Goal: Answer question/provide support: Share knowledge or assist other users

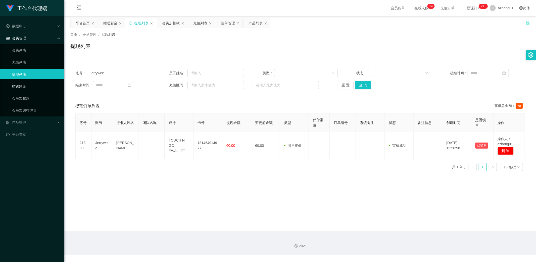
click at [25, 86] on link "赠送彩金" at bounding box center [36, 86] width 48 height 10
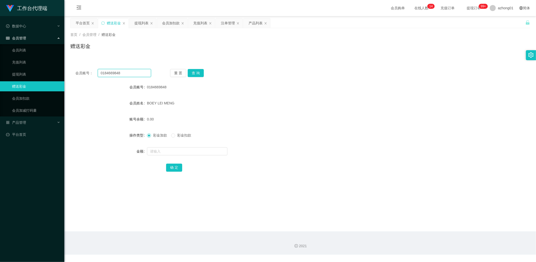
drag, startPoint x: 119, startPoint y: 73, endPoint x: 81, endPoint y: 76, distance: 38.6
click at [64, 69] on main "关闭左侧 关闭右侧 关闭其它 刷新页面 平台首页 赠送彩金 提现列表 会员加扣款 充值列表 注单管理 产品列表 首页 / 会员管理 / 赠送彩金 / 赠送彩金…" at bounding box center [300, 124] width 472 height 216
paste input "Siong3789"
type input "Siong3789"
click at [196, 72] on button "查 询" at bounding box center [196, 73] width 16 height 8
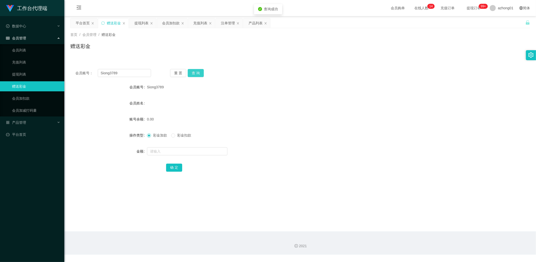
click at [197, 72] on button "查 询" at bounding box center [196, 73] width 16 height 8
click at [166, 152] on input "text" at bounding box center [187, 152] width 80 height 8
type input "60"
click at [173, 171] on button "确 定" at bounding box center [174, 168] width 16 height 8
click at [23, 70] on link "提现列表" at bounding box center [36, 74] width 48 height 10
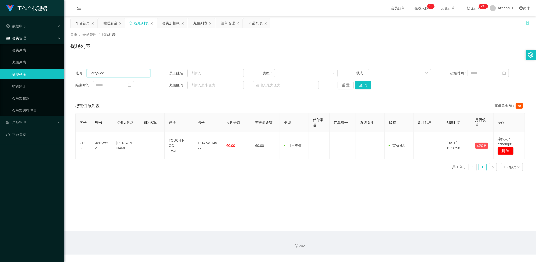
drag, startPoint x: 126, startPoint y: 75, endPoint x: 70, endPoint y: 73, distance: 56.8
click at [70, 73] on div "账号： Jerrywee 员工姓名： 类型： 状态： 起始时间： 结束时间： 充值区间： ~ 重 置 查 询" at bounding box center [300, 79] width 460 height 30
paste input "Siong3789"
type input "Siong3789"
click at [361, 83] on button "查 询" at bounding box center [363, 85] width 16 height 8
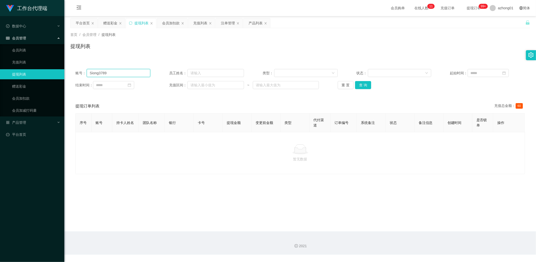
drag, startPoint x: 111, startPoint y: 73, endPoint x: 51, endPoint y: 76, distance: 60.4
click at [51, 76] on section "工作台代理端 数据中心 员工统计 团队统计 会员管理 会员列表 充值列表 提现列表 赠送彩金 会员加扣款 会员加减打码量 产品管理 开奖记录 注单管理 产品列…" at bounding box center [268, 127] width 536 height 255
click at [361, 83] on button "查 询" at bounding box center [363, 85] width 16 height 8
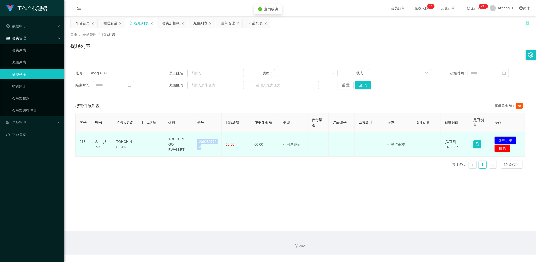
drag, startPoint x: 196, startPoint y: 141, endPoint x: 205, endPoint y: 152, distance: 14.8
click at [205, 152] on td "120928977672" at bounding box center [207, 144] width 29 height 24
copy td "120928977672"
click at [501, 140] on button "处理订单" at bounding box center [505, 140] width 22 height 8
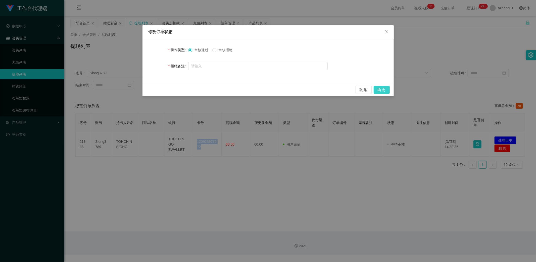
click at [383, 90] on button "确 定" at bounding box center [382, 90] width 16 height 8
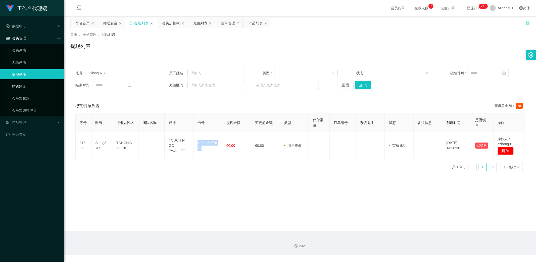
click at [15, 87] on link "赠送彩金" at bounding box center [36, 86] width 48 height 10
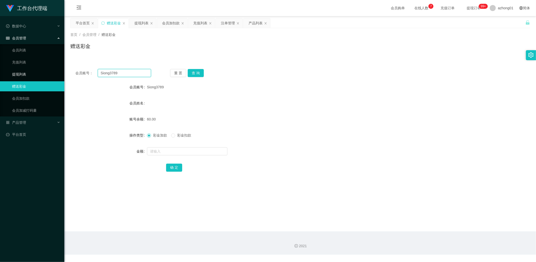
drag, startPoint x: 106, startPoint y: 71, endPoint x: 49, endPoint y: 72, distance: 56.3
click at [49, 72] on section "工作台代理端 数据中心 员工统计 团队统计 会员管理 会员列表 充值列表 提现列表 赠送彩金 会员加扣款 会员加减打码量 产品管理 开奖记录 注单管理 产品列…" at bounding box center [268, 127] width 536 height 255
paste input "cckiang"
type input "cckiang"
click at [198, 74] on button "查 询" at bounding box center [196, 73] width 16 height 8
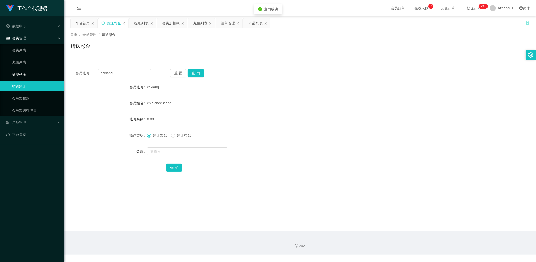
click at [20, 77] on link "提现列表" at bounding box center [36, 74] width 48 height 10
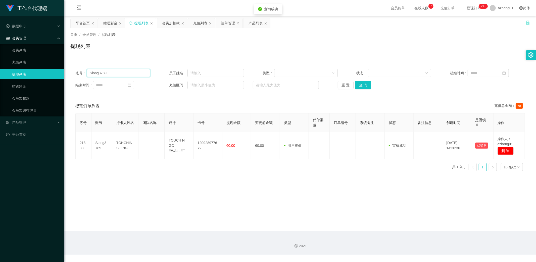
drag, startPoint x: 114, startPoint y: 73, endPoint x: 49, endPoint y: 69, distance: 66.0
click at [49, 69] on section "工作台代理端 数据中心 员工统计 团队统计 会员管理 会员列表 充值列表 提现列表 赠送彩金 会员加扣款 会员加减打码量 产品管理 开奖记录 注单管理 产品列…" at bounding box center [268, 127] width 536 height 255
paste input "cckiang"
type input "cckiang"
click at [360, 84] on button "查 询" at bounding box center [363, 85] width 16 height 8
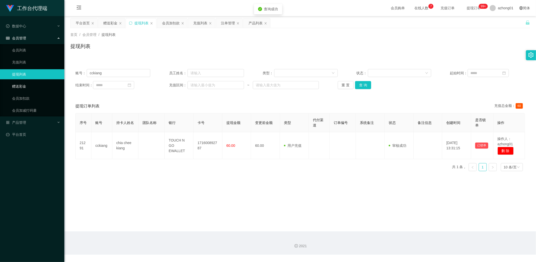
click at [19, 85] on link "赠送彩金" at bounding box center [36, 86] width 48 height 10
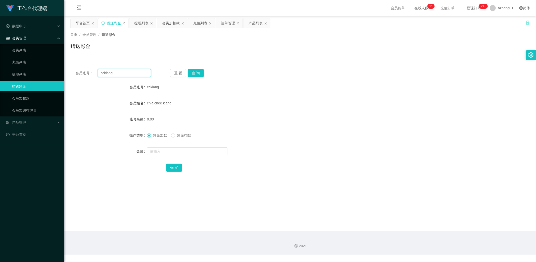
drag, startPoint x: 119, startPoint y: 75, endPoint x: 83, endPoint y: 73, distance: 35.7
click at [76, 68] on div "会员账号： cckiang 重 置 查 询 会员账号 cckiang 会员姓名 chia chee kiang 账号余额 0.00 操作类型 彩金加款 彩金扣…" at bounding box center [300, 124] width 460 height 120
paste input "adricseong"
type input "adricseong"
click at [197, 73] on button "查 询" at bounding box center [196, 73] width 16 height 8
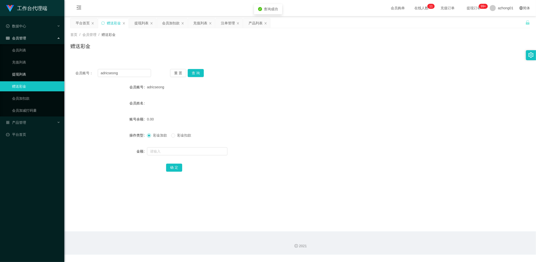
click at [22, 74] on link "提现列表" at bounding box center [36, 74] width 48 height 10
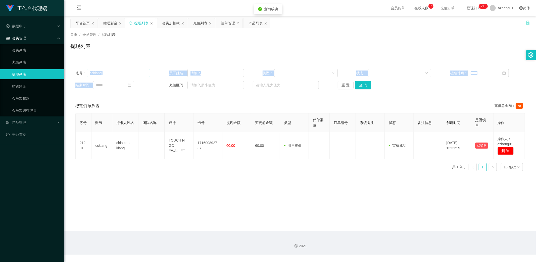
click at [105, 76] on div "账号： cckiang 员工姓名： 类型： 状态： 起始时间： 结束时间： 充值区间： ~ 重 置 查 询" at bounding box center [300, 79] width 460 height 30
drag, startPoint x: 107, startPoint y: 74, endPoint x: 56, endPoint y: 72, distance: 50.3
click at [52, 70] on section "工作台代理端 数据中心 员工统计 团队统计 会员管理 会员列表 充值列表 提现列表 赠送彩金 会员加扣款 会员加减打码量 产品管理 开奖记录 注单管理 产品列…" at bounding box center [268, 127] width 536 height 255
paste input "adricseo"
type input "adricseong"
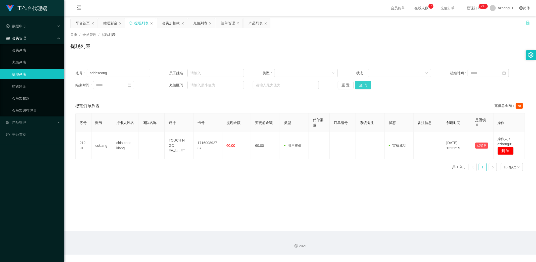
click at [363, 84] on button "查 询" at bounding box center [363, 85] width 16 height 8
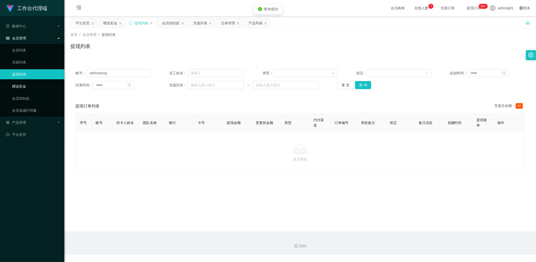
click at [25, 84] on link "赠送彩金" at bounding box center [36, 86] width 48 height 10
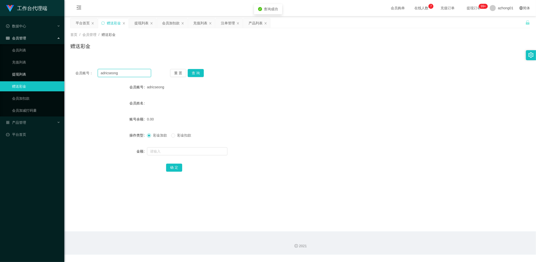
drag, startPoint x: 121, startPoint y: 73, endPoint x: 62, endPoint y: 74, distance: 59.1
click at [51, 71] on section "工作台代理端 数据中心 员工统计 团队统计 会员管理 会员列表 充值列表 提现列表 赠送彩金 会员加扣款 会员加减打码量 产品管理 开奖记录 注单管理 产品列…" at bounding box center [268, 127] width 536 height 255
click at [195, 73] on button "查 询" at bounding box center [196, 73] width 16 height 8
click at [173, 149] on input "text" at bounding box center [187, 152] width 80 height 8
type input "60"
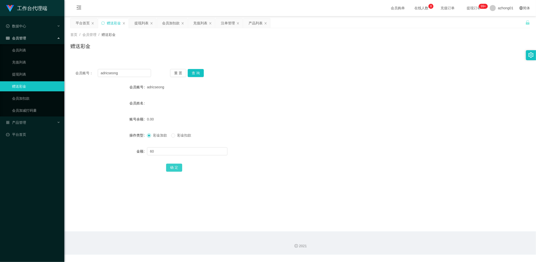
click at [177, 167] on button "确 定" at bounding box center [174, 168] width 16 height 8
click at [172, 153] on input "text" at bounding box center [187, 152] width 80 height 8
type input "60"
click at [178, 164] on button "确 定" at bounding box center [174, 168] width 16 height 8
drag, startPoint x: 126, startPoint y: 74, endPoint x: 63, endPoint y: 72, distance: 63.6
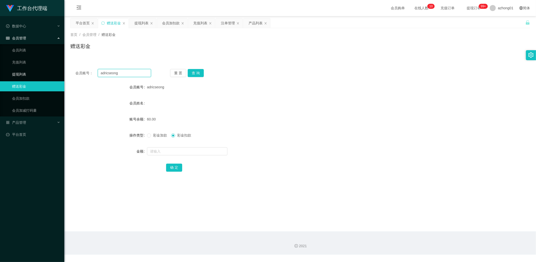
click at [62, 72] on section "工作台代理端 数据中心 员工统计 团队统计 会员管理 会员列表 充值列表 提现列表 赠送彩金 会员加扣款 会员加减打码量 产品管理 开奖记录 注单管理 产品列…" at bounding box center [268, 127] width 536 height 255
paste input "bibi6122736"
type input "bibi6122736"
click at [196, 72] on button "查 询" at bounding box center [196, 73] width 16 height 8
click at [26, 74] on link "提现列表" at bounding box center [36, 74] width 48 height 10
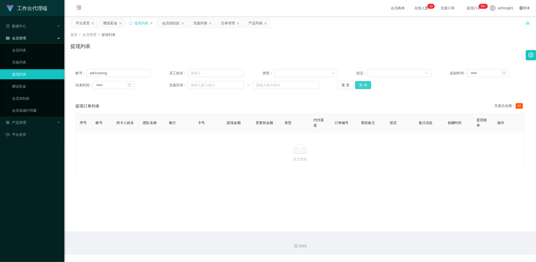
click at [365, 84] on button "查 询" at bounding box center [363, 85] width 16 height 8
drag, startPoint x: 117, startPoint y: 74, endPoint x: 38, endPoint y: 74, distance: 79.2
click at [41, 73] on section "工作台代理端 数据中心 员工统计 团队统计 会员管理 会员列表 充值列表 提现列表 赠送彩金 会员加扣款 会员加减打码量 产品管理 开奖记录 注单管理 产品列…" at bounding box center [268, 127] width 536 height 255
click at [19, 85] on link "赠送彩金" at bounding box center [36, 86] width 48 height 10
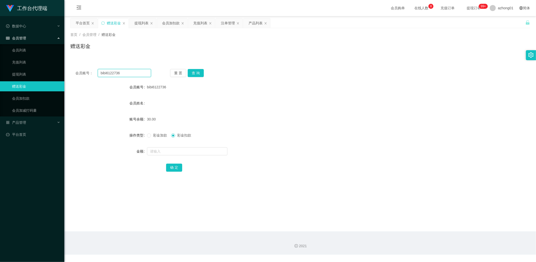
drag, startPoint x: 126, startPoint y: 74, endPoint x: 79, endPoint y: 71, distance: 47.1
click at [53, 71] on section "工作台代理端 数据中心 员工统计 团队统计 会员管理 会员列表 充值列表 提现列表 赠送彩金 会员加扣款 会员加减打码量 产品管理 开奖记录 注单管理 产品列…" at bounding box center [268, 127] width 536 height 255
paste input "adricseong"
type input "adricseong"
click at [192, 73] on button "查 询" at bounding box center [196, 73] width 16 height 8
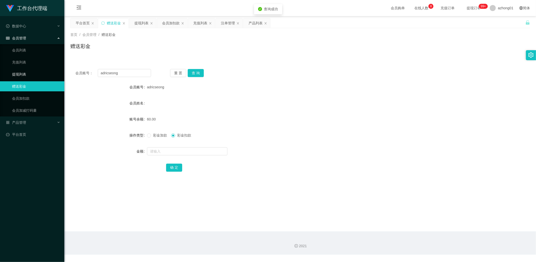
click at [24, 75] on link "提现列表" at bounding box center [36, 74] width 48 height 10
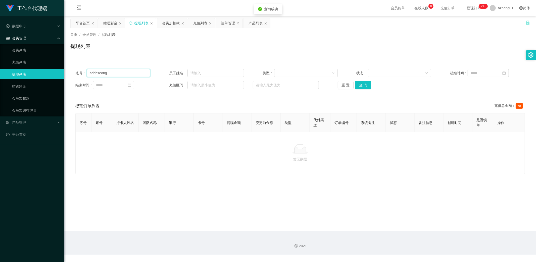
drag, startPoint x: 113, startPoint y: 73, endPoint x: 50, endPoint y: 74, distance: 62.3
click at [49, 73] on section "工作台代理端 数据中心 员工统计 团队统计 会员管理 会员列表 充值列表 提现列表 赠送彩金 会员加扣款 会员加减打码量 产品管理 开奖记录 注单管理 产品列…" at bounding box center [268, 127] width 536 height 255
paste input "text"
drag, startPoint x: 116, startPoint y: 74, endPoint x: 54, endPoint y: 70, distance: 62.0
click at [54, 70] on section "工作台代理端 数据中心 员工统计 团队统计 会员管理 会员列表 充值列表 提现列表 赠送彩金 会员加扣款 会员加减打码量 产品管理 开奖记录 注单管理 产品列…" at bounding box center [268, 127] width 536 height 255
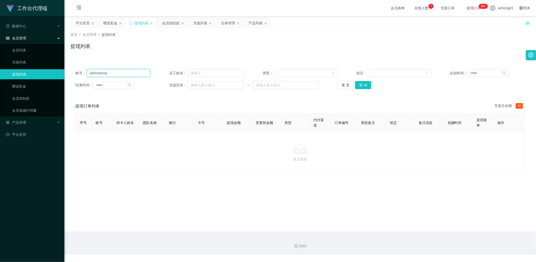
paste input "text"
type input "adricseong"
click at [361, 84] on button "查 询" at bounding box center [363, 85] width 16 height 8
click at [18, 86] on link "赠送彩金" at bounding box center [36, 86] width 48 height 10
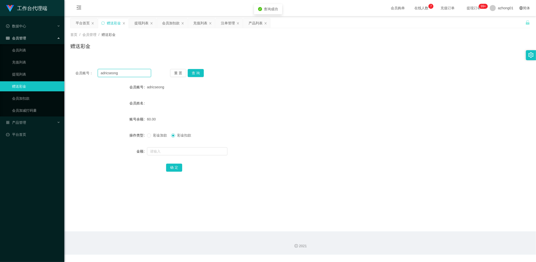
drag, startPoint x: 121, startPoint y: 73, endPoint x: 71, endPoint y: 71, distance: 50.8
click at [72, 71] on div "会员账号： adricseong 重 置 查 询" at bounding box center [300, 73] width 460 height 8
paste input "text"
click at [196, 75] on button "查 询" at bounding box center [196, 73] width 16 height 8
drag, startPoint x: 122, startPoint y: 73, endPoint x: 61, endPoint y: 71, distance: 61.4
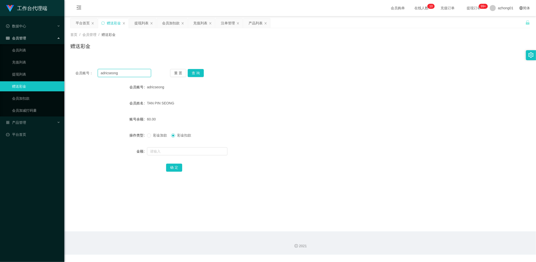
click at [63, 71] on section "工作台代理端 数据中心 员工统计 团队统计 会员管理 会员列表 充值列表 提现列表 赠送彩金 会员加扣款 会员加减打码量 产品管理 开奖记录 注单管理 产品列…" at bounding box center [268, 127] width 536 height 255
paste input "bibi6122736"
click at [197, 74] on button "查 询" at bounding box center [196, 73] width 16 height 8
drag, startPoint x: 124, startPoint y: 75, endPoint x: 77, endPoint y: 77, distance: 47.1
click at [77, 77] on div "会员账号： bibi6122736 重 置 查 询 会员账号 bibi6122736 会员姓名 账号余额 0.00 操作类型 彩金加款 彩金扣款 金额 确 定" at bounding box center [300, 124] width 460 height 120
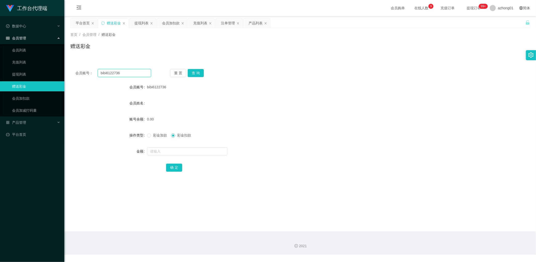
paste input "text"
type input "bibi6122736"
click at [198, 71] on button "查 询" at bounding box center [196, 73] width 16 height 8
click at [200, 71] on button "查 询" at bounding box center [196, 73] width 16 height 8
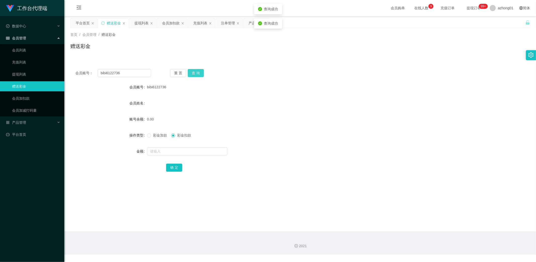
click at [200, 71] on button "查 询" at bounding box center [196, 73] width 16 height 8
drag, startPoint x: 126, startPoint y: 72, endPoint x: 82, endPoint y: 73, distance: 44.3
click at [79, 72] on div "会员账号： bibi6122736" at bounding box center [113, 73] width 76 height 8
click at [200, 71] on button "查 询" at bounding box center [196, 73] width 16 height 8
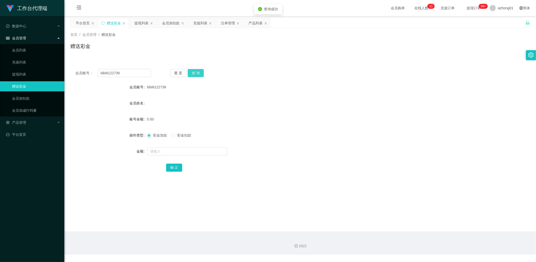
click at [195, 72] on button "查 询" at bounding box center [196, 73] width 16 height 8
click at [195, 72] on button "查 询" at bounding box center [199, 73] width 22 height 8
click at [195, 72] on div "重 置 查 询" at bounding box center [208, 73] width 76 height 8
click at [195, 72] on button "查 询" at bounding box center [196, 73] width 16 height 8
click at [196, 73] on div "重 置 查 询" at bounding box center [208, 73] width 76 height 8
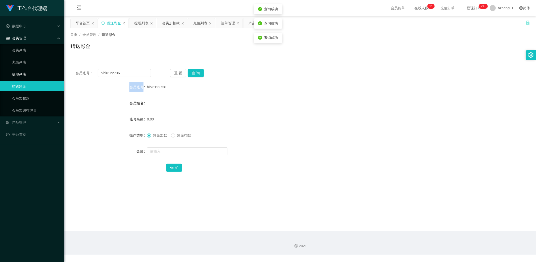
click at [19, 74] on link "提现列表" at bounding box center [36, 74] width 48 height 10
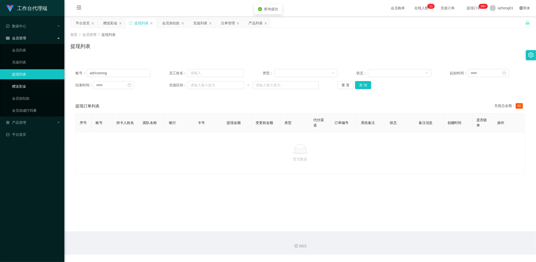
click at [23, 84] on link "赠送彩金" at bounding box center [36, 86] width 48 height 10
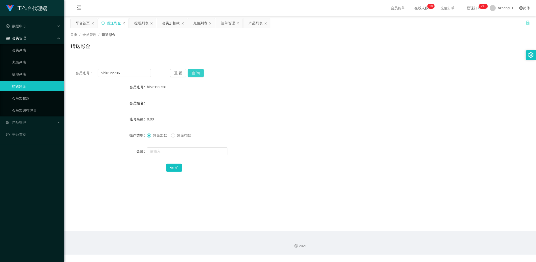
click at [192, 73] on button "查 询" at bounding box center [196, 73] width 16 height 8
click at [171, 150] on input "text" at bounding box center [187, 152] width 80 height 8
type input "60"
click at [169, 165] on button "确 定" at bounding box center [174, 168] width 16 height 8
click at [27, 75] on link "提现列表" at bounding box center [36, 74] width 48 height 10
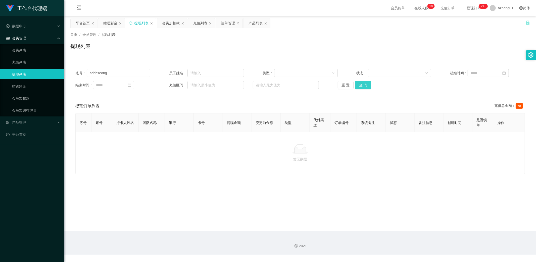
click at [361, 83] on button "查 询" at bounding box center [363, 85] width 16 height 8
drag, startPoint x: 92, startPoint y: 76, endPoint x: 70, endPoint y: 76, distance: 21.9
click at [71, 76] on div "账号： adricseong 员工姓名： 类型： 状态： 起始时间： 结束时间： 充值区间： ~ 重 置 查 询" at bounding box center [300, 79] width 460 height 30
click at [16, 86] on link "赠送彩金" at bounding box center [36, 86] width 48 height 10
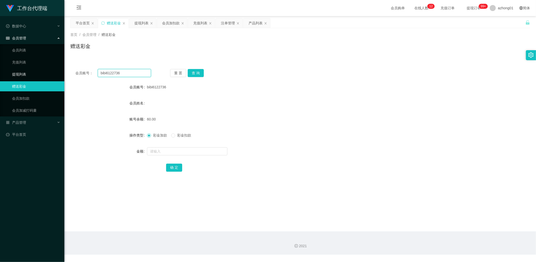
drag, startPoint x: 98, startPoint y: 72, endPoint x: 61, endPoint y: 76, distance: 36.6
click at [66, 75] on main "关闭左侧 关闭右侧 关闭其它 刷新页面 平台首页 赠送彩金 提现列表 会员加扣款 充值列表 注单管理 产品列表 首页 / 会员管理 / 赠送彩金 / 赠送彩金…" at bounding box center [300, 124] width 472 height 216
paste input "adricseong"
type input "adricseong"
click at [198, 71] on button "查 询" at bounding box center [196, 73] width 16 height 8
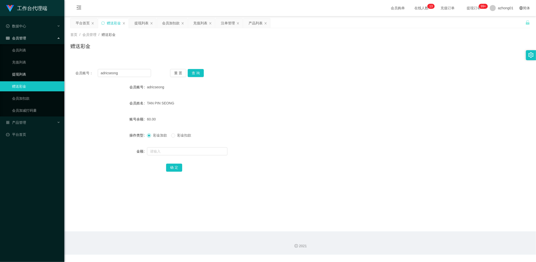
click at [26, 72] on link "提现列表" at bounding box center [36, 74] width 48 height 10
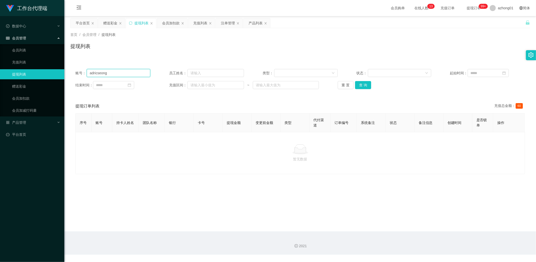
drag, startPoint x: 122, startPoint y: 72, endPoint x: 68, endPoint y: 70, distance: 54.3
click at [69, 70] on main "关闭左侧 关闭右侧 关闭其它 刷新页面 平台首页 赠送彩金 提现列表 会员加扣款 充值列表 注单管理 产品列表 首页 / 会员管理 / 提现列表 / 提现列表…" at bounding box center [300, 124] width 472 height 216
click at [362, 86] on button "查 询" at bounding box center [363, 85] width 16 height 8
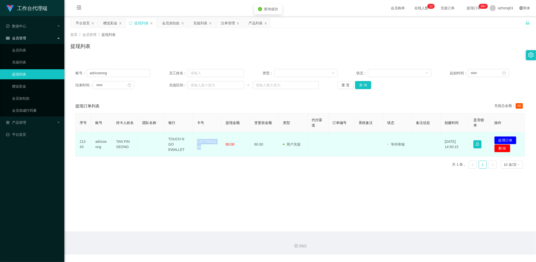
drag, startPoint x: 197, startPoint y: 139, endPoint x: 208, endPoint y: 151, distance: 16.7
click at [208, 151] on td "130778916238" at bounding box center [207, 144] width 29 height 24
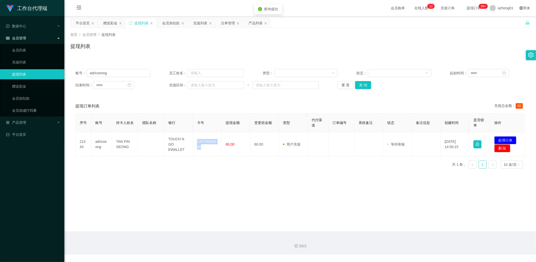
copy td "130778916238"
click at [275, 210] on main "关闭左侧 关闭右侧 关闭其它 刷新页面 平台首页 赠送彩金 提现列表 会员加扣款 充值列表 注单管理 产品列表 首页 / 会员管理 / 提现列表 / 提现列表…" at bounding box center [300, 124] width 472 height 216
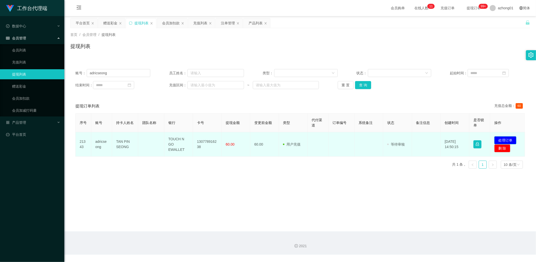
click at [511, 137] on button "处理订单" at bounding box center [505, 140] width 22 height 8
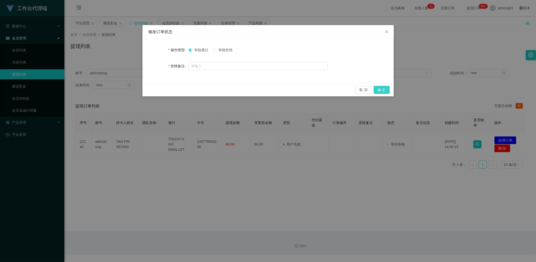
click at [383, 89] on button "确 定" at bounding box center [382, 90] width 16 height 8
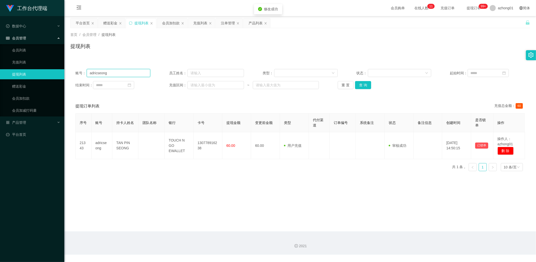
drag, startPoint x: 113, startPoint y: 73, endPoint x: 56, endPoint y: 72, distance: 56.3
click at [57, 72] on section "工作台代理端 数据中心 员工统计 团队统计 会员管理 会员列表 充值列表 提现列表 赠送彩金 会员加扣款 会员加减打码量 产品管理 开奖记录 注单管理 产品列…" at bounding box center [268, 127] width 536 height 255
click at [21, 85] on link "赠送彩金" at bounding box center [36, 86] width 48 height 10
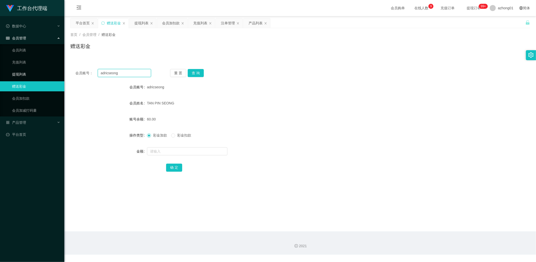
drag, startPoint x: 120, startPoint y: 74, endPoint x: 61, endPoint y: 72, distance: 59.6
click at [64, 72] on section "工作台代理端 数据中心 员工统计 团队统计 会员管理 会员列表 充值列表 提现列表 赠送彩金 会员加扣款 会员加减打码量 产品管理 开奖记录 注单管理 产品列…" at bounding box center [268, 127] width 536 height 255
click at [199, 72] on button "查 询" at bounding box center [196, 73] width 16 height 8
drag, startPoint x: 127, startPoint y: 72, endPoint x: 57, endPoint y: 66, distance: 70.4
click at [57, 66] on section "工作台代理端 数据中心 员工统计 团队统计 会员管理 会员列表 充值列表 提现列表 赠送彩金 会员加扣款 会员加减打码量 产品管理 开奖记录 注单管理 产品列…" at bounding box center [268, 127] width 536 height 255
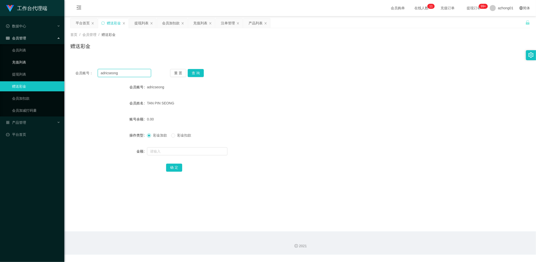
paste input "bibi6122736"
click at [195, 71] on button "查 询" at bounding box center [196, 73] width 16 height 8
click at [199, 69] on div "会员账号： bibi6122736 重 置 查 询 会员账号 bibi6122736 会员姓名 账号余额 60.00 操作类型 彩金加款 彩金扣款 金额 确 定" at bounding box center [300, 124] width 460 height 120
click at [197, 70] on button "查 询" at bounding box center [196, 73] width 16 height 8
click at [197, 71] on button "查 询" at bounding box center [196, 73] width 16 height 8
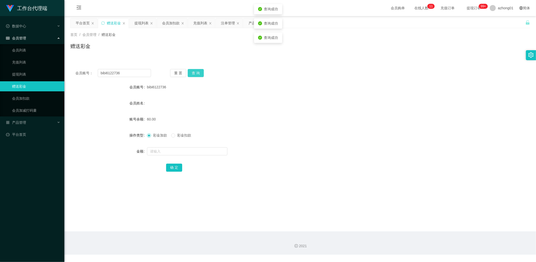
click at [197, 71] on button "查 询" at bounding box center [196, 73] width 16 height 8
drag, startPoint x: 118, startPoint y: 73, endPoint x: 64, endPoint y: 66, distance: 54.5
click at [64, 66] on section "工作台代理端 数据中心 员工统计 团队统计 会员管理 会员列表 充值列表 提现列表 赠送彩金 会员加扣款 会员加减打码量 产品管理 开奖记录 注单管理 产品列…" at bounding box center [268, 127] width 536 height 255
paste input "yuan666"
type input "yuan666"
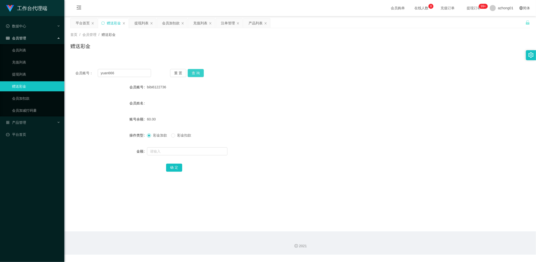
click at [199, 71] on button "查 询" at bounding box center [196, 73] width 16 height 8
click at [18, 73] on link "提现列表" at bounding box center [36, 74] width 48 height 10
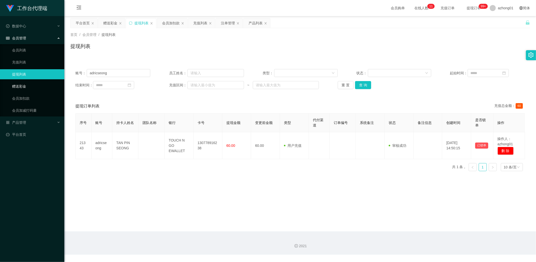
click at [16, 85] on link "赠送彩金" at bounding box center [36, 86] width 48 height 10
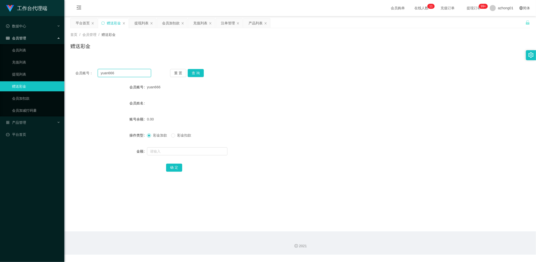
drag, startPoint x: 117, startPoint y: 72, endPoint x: 67, endPoint y: 71, distance: 50.3
click at [67, 71] on main "关闭左侧 关闭右侧 关闭其它 刷新页面 平台首页 赠送彩金 提现列表 会员加扣款 充值列表 注单管理 产品列表 首页 / 会员管理 / 赠送彩金 / 赠送彩金…" at bounding box center [300, 124] width 472 height 216
paste input "text"
type input "yuan666"
click at [199, 74] on button "查 询" at bounding box center [196, 73] width 16 height 8
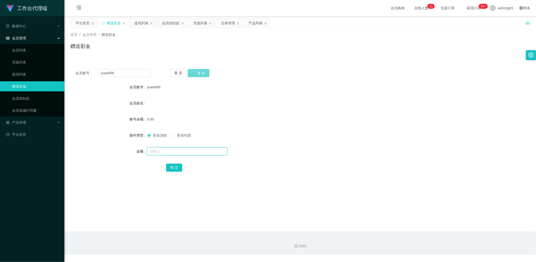
click at [171, 151] on input "text" at bounding box center [187, 152] width 80 height 8
type input "60"
click at [173, 151] on input "text" at bounding box center [187, 152] width 80 height 8
type input "60"
click at [177, 168] on button "确 定" at bounding box center [174, 168] width 16 height 8
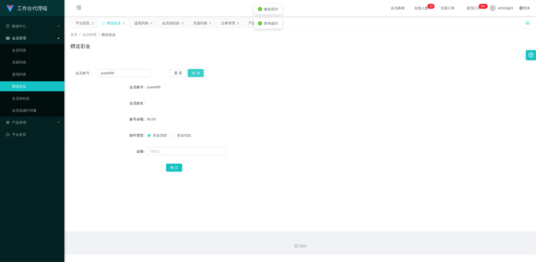
click at [195, 74] on button "查 询" at bounding box center [196, 73] width 16 height 8
drag, startPoint x: 119, startPoint y: 72, endPoint x: 77, endPoint y: 72, distance: 42.5
click at [77, 72] on div "会员账号： yuan666" at bounding box center [113, 73] width 76 height 8
paste input "bibi6122736"
type input "bibi6122736"
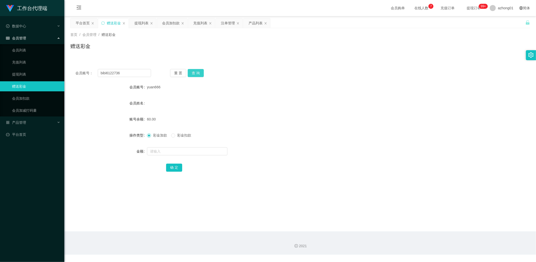
click at [197, 73] on button "查 询" at bounding box center [196, 73] width 16 height 8
click at [197, 72] on button "查 询" at bounding box center [196, 73] width 16 height 8
click at [199, 74] on button "查 询" at bounding box center [196, 73] width 16 height 8
click at [21, 76] on link "提现列表" at bounding box center [36, 74] width 48 height 10
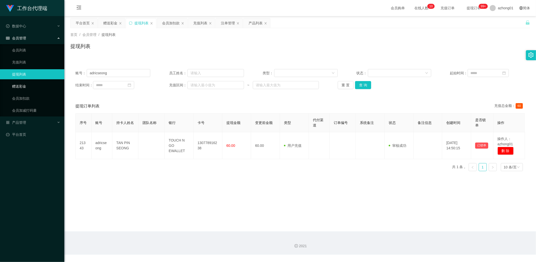
click at [18, 85] on link "赠送彩金" at bounding box center [36, 86] width 48 height 10
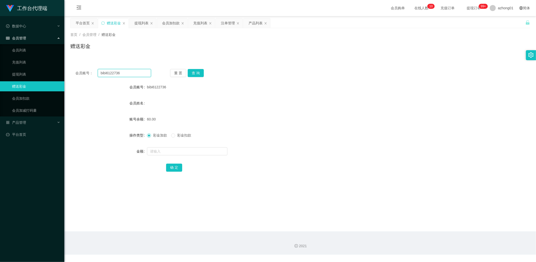
drag, startPoint x: 126, startPoint y: 73, endPoint x: 70, endPoint y: 72, distance: 55.5
click at [67, 71] on main "关闭左侧 关闭右侧 关闭其它 刷新页面 平台首页 赠送彩金 提现列表 会员加扣款 充值列表 注单管理 产品列表 首页 / 会员管理 / 赠送彩金 / 赠送彩金…" at bounding box center [300, 124] width 472 height 216
paste input "yuan666"
click at [194, 72] on button "查 询" at bounding box center [196, 73] width 16 height 8
drag, startPoint x: 116, startPoint y: 74, endPoint x: 74, endPoint y: 70, distance: 42.2
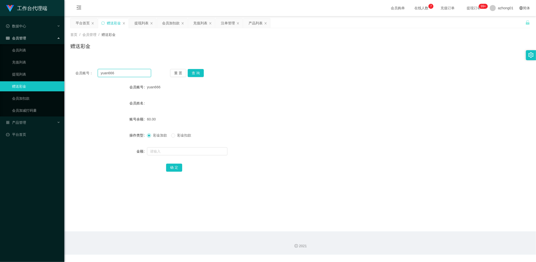
click at [76, 70] on div "会员账号： yuan666" at bounding box center [113, 73] width 76 height 8
paste input "bibi612273"
type input "bibi6122736"
click at [194, 73] on button "查 询" at bounding box center [196, 73] width 16 height 8
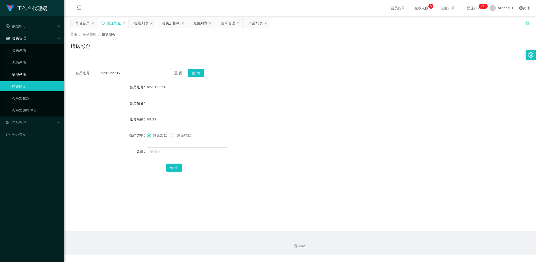
click at [20, 74] on link "提现列表" at bounding box center [36, 74] width 48 height 10
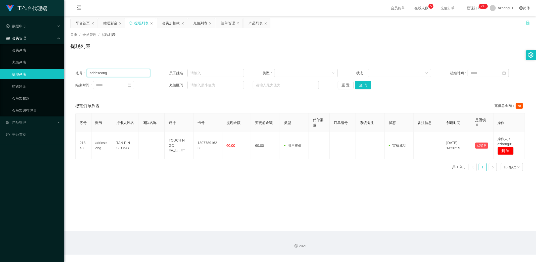
drag, startPoint x: 122, startPoint y: 73, endPoint x: 34, endPoint y: 69, distance: 87.8
click at [40, 70] on section "工作台代理端 数据中心 员工统计 团队统计 会员管理 会员列表 充值列表 提现列表 赠送彩金 会员加扣款 会员加减打码量 产品管理 开奖记录 注单管理 产品列…" at bounding box center [268, 127] width 536 height 255
paste input "bibi6122736"
type input "bibi6122736"
drag, startPoint x: 360, startPoint y: 84, endPoint x: 356, endPoint y: 86, distance: 5.0
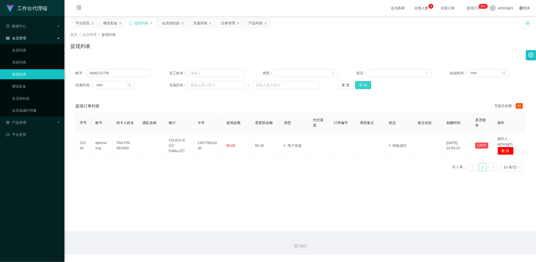
click at [360, 86] on button "查 询" at bounding box center [363, 85] width 16 height 8
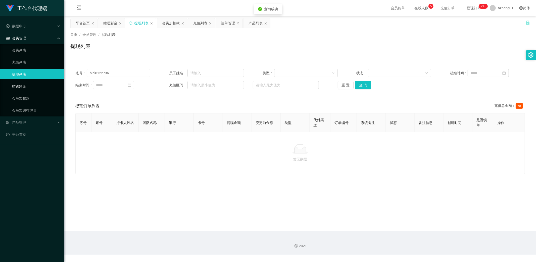
click at [15, 85] on link "赠送彩金" at bounding box center [36, 86] width 48 height 10
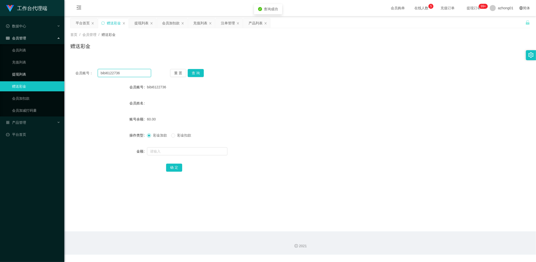
drag, startPoint x: 131, startPoint y: 73, endPoint x: 52, endPoint y: 74, distance: 79.2
click at [51, 74] on section "工作台代理端 数据中心 员工统计 团队统计 会员管理 会员列表 充值列表 提现列表 赠送彩金 会员加扣款 会员加减打码量 产品管理 开奖记录 注单管理 产品列…" at bounding box center [268, 127] width 536 height 255
click at [202, 72] on button "查 询" at bounding box center [196, 73] width 16 height 8
click at [17, 73] on link "提现列表" at bounding box center [36, 74] width 48 height 10
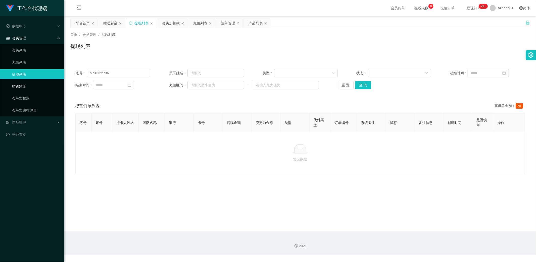
drag, startPoint x: 19, startPoint y: 84, endPoint x: 31, endPoint y: 88, distance: 12.3
click at [19, 84] on link "赠送彩金" at bounding box center [36, 86] width 48 height 10
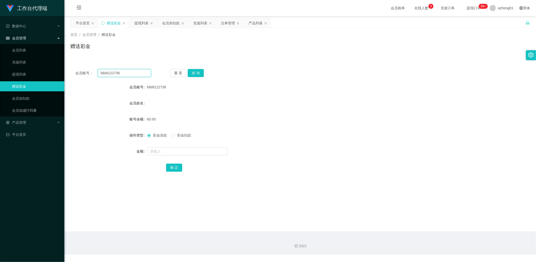
drag, startPoint x: 123, startPoint y: 73, endPoint x: 68, endPoint y: 72, distance: 54.8
click at [69, 71] on main "关闭左侧 关闭右侧 关闭其它 刷新页面 平台首页 赠送彩金 提现列表 会员加扣款 充值列表 注单管理 产品列表 首页 / 会员管理 / 赠送彩金 / 赠送彩金…" at bounding box center [300, 124] width 472 height 216
paste input "yuan666"
type input "yuan666"
click at [195, 74] on button "查 询" at bounding box center [196, 73] width 16 height 8
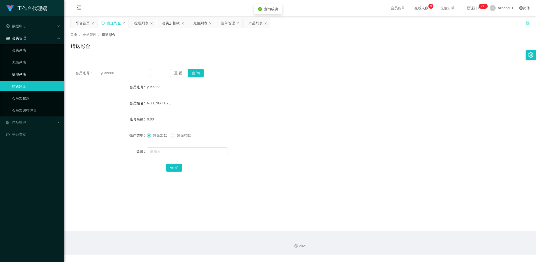
click at [18, 71] on link "提现列表" at bounding box center [36, 74] width 48 height 10
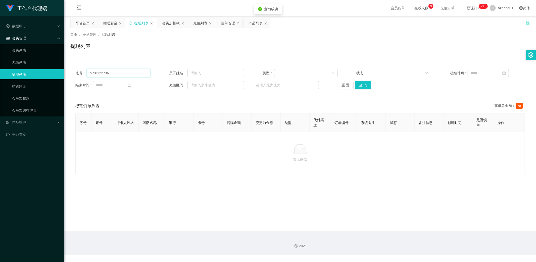
drag, startPoint x: 113, startPoint y: 72, endPoint x: 61, endPoint y: 74, distance: 52.3
click at [47, 68] on section "工作台代理端 数据中心 员工统计 团队统计 会员管理 会员列表 充值列表 提现列表 赠送彩金 会员加扣款 会员加减打码量 产品管理 开奖记录 注单管理 产品列…" at bounding box center [268, 127] width 536 height 255
paste input "yuan66"
type input "yuan666"
click at [360, 87] on button "查 询" at bounding box center [363, 85] width 16 height 8
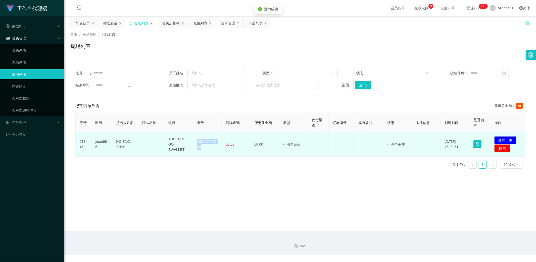
drag, startPoint x: 194, startPoint y: 140, endPoint x: 206, endPoint y: 150, distance: 15.4
click at [206, 150] on td "160127067130" at bounding box center [207, 144] width 29 height 24
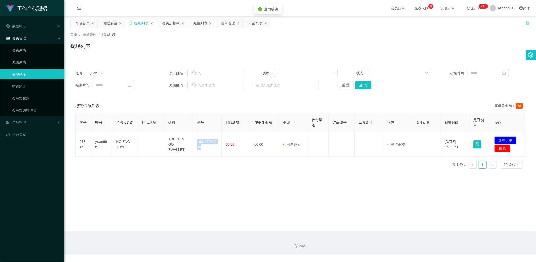
copy td "160127067130"
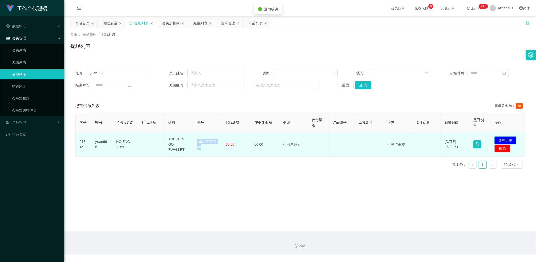
click at [505, 139] on button "处理订单" at bounding box center [505, 140] width 22 height 8
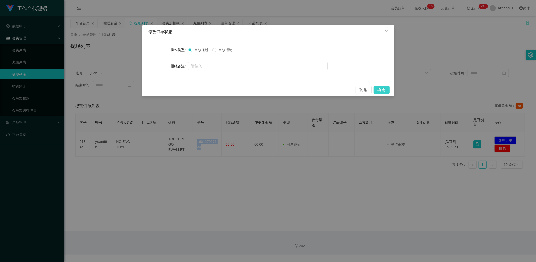
click at [382, 91] on button "确 定" at bounding box center [382, 90] width 16 height 8
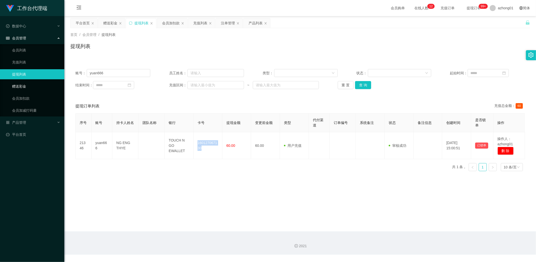
click at [22, 87] on link "赠送彩金" at bounding box center [36, 86] width 48 height 10
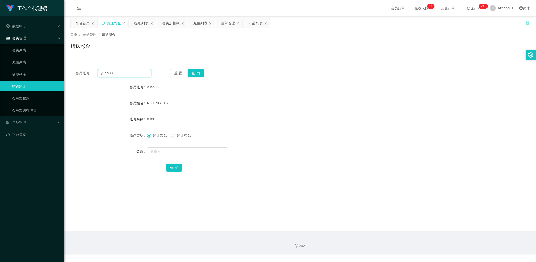
drag, startPoint x: 118, startPoint y: 75, endPoint x: 72, endPoint y: 76, distance: 46.5
click at [69, 74] on main "关闭左侧 关闭右侧 关闭其它 刷新页面 平台首页 赠送彩金 提现列表 会员加扣款 充值列表 注单管理 产品列表 首页 / 会员管理 / 赠送彩金 / 赠送彩金…" at bounding box center [300, 124] width 472 height 216
paste input "bibi612273"
type input "bibi6122736"
click at [197, 72] on button "查 询" at bounding box center [196, 73] width 16 height 8
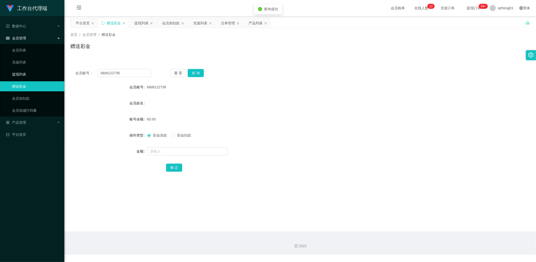
click at [22, 73] on link "提现列表" at bounding box center [36, 74] width 48 height 10
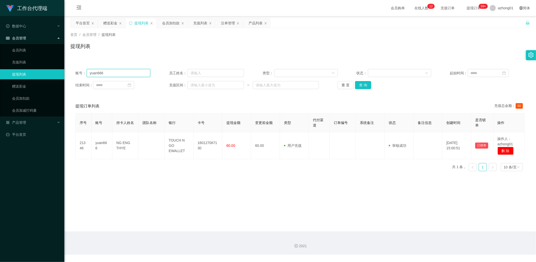
drag, startPoint x: 112, startPoint y: 73, endPoint x: 57, endPoint y: 78, distance: 55.3
click at [52, 74] on section "工作台代理端 数据中心 员工统计 团队统计 会员管理 会员列表 充值列表 提现列表 赠送彩金 会员加扣款 会员加减打码量 产品管理 开奖记录 注单管理 产品列…" at bounding box center [268, 127] width 536 height 255
paste input "bibi612273"
click at [364, 85] on button "查 询" at bounding box center [363, 85] width 16 height 8
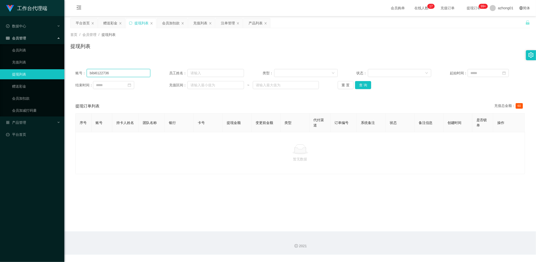
drag, startPoint x: 116, startPoint y: 72, endPoint x: 59, endPoint y: 76, distance: 56.7
click at [59, 76] on section "工作台代理端 数据中心 员工统计 团队统计 会员管理 会员列表 充值列表 提现列表 赠送彩金 会员加扣款 会员加减打码量 产品管理 开奖记录 注单管理 产品列…" at bounding box center [268, 127] width 536 height 255
paste input "yuan66"
type input "yuan666"
click at [362, 84] on button "查 询" at bounding box center [363, 85] width 16 height 8
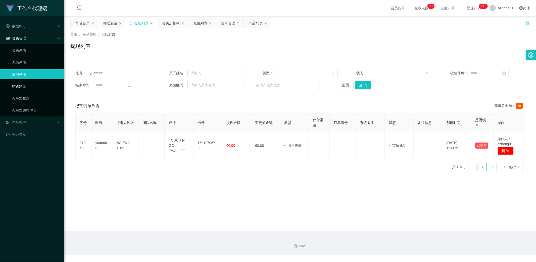
click at [18, 85] on link "赠送彩金" at bounding box center [36, 86] width 48 height 10
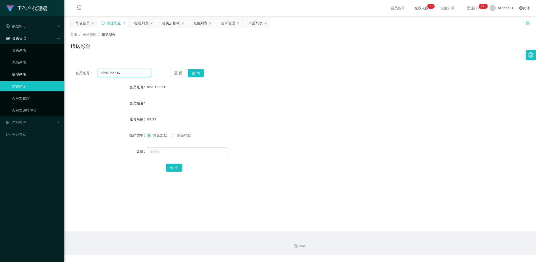
drag, startPoint x: 94, startPoint y: 71, endPoint x: 56, endPoint y: 73, distance: 38.3
click at [55, 73] on section "工作台代理端 数据中心 员工统计 团队统计 会员管理 会员列表 充值列表 提现列表 赠送彩金 会员加扣款 会员加减打码量 产品管理 开奖记录 注单管理 产品列…" at bounding box center [268, 127] width 536 height 255
click at [199, 73] on button "查 询" at bounding box center [196, 73] width 16 height 8
click at [196, 73] on button "查 询" at bounding box center [196, 73] width 16 height 8
click at [20, 71] on link "提现列表" at bounding box center [36, 74] width 48 height 10
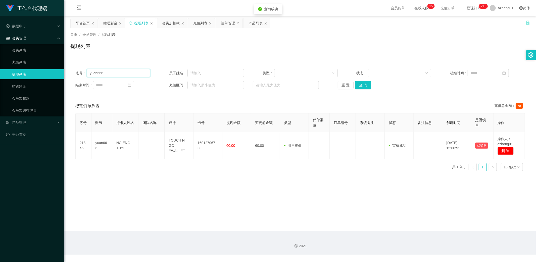
drag, startPoint x: 67, startPoint y: 73, endPoint x: 57, endPoint y: 71, distance: 10.7
click at [55, 71] on section "工作台代理端 数据中心 员工统计 团队统计 会员管理 会员列表 充值列表 提现列表 赠送彩金 会员加扣款 会员加减打码量 产品管理 开奖记录 注单管理 产品列…" at bounding box center [268, 127] width 536 height 255
paste input "bibi612273"
type input "bibi6122736"
click at [360, 84] on button "查 询" at bounding box center [363, 85] width 16 height 8
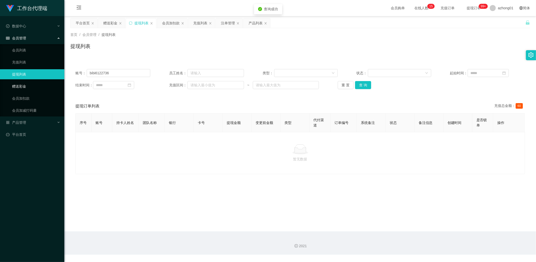
click at [12, 85] on link "赠送彩金" at bounding box center [36, 86] width 48 height 10
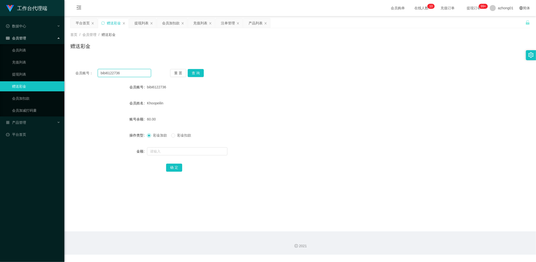
drag, startPoint x: 126, startPoint y: 72, endPoint x: 76, endPoint y: 75, distance: 50.7
click at [76, 75] on div "会员账号： bibi6122736" at bounding box center [113, 73] width 76 height 8
paste input "text"
type input "bibi6122736"
click at [197, 71] on button "查 询" at bounding box center [196, 73] width 16 height 8
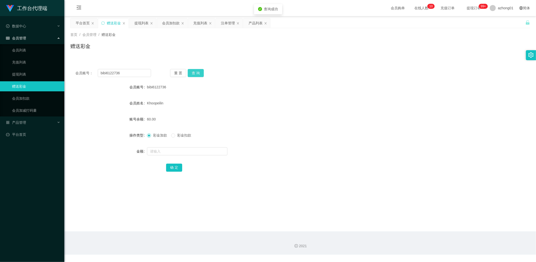
click at [197, 71] on button "查 询" at bounding box center [196, 73] width 16 height 8
click at [197, 71] on button "查 询" at bounding box center [199, 73] width 22 height 8
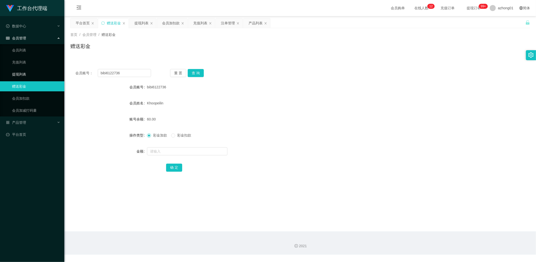
click at [23, 74] on link "提现列表" at bounding box center [36, 74] width 48 height 10
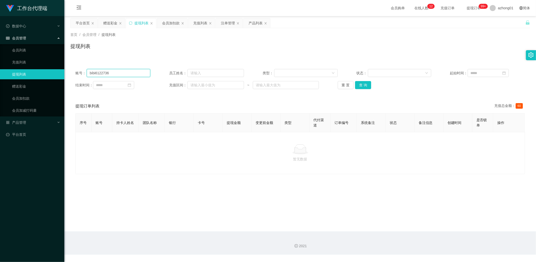
drag, startPoint x: 118, startPoint y: 74, endPoint x: 19, endPoint y: 77, distance: 98.6
click at [23, 76] on section "工作台代理端 数据中心 员工统计 团队统计 会员管理 会员列表 充值列表 提现列表 赠送彩金 会员加扣款 会员加减打码量 产品管理 开奖记录 注单管理 产品列…" at bounding box center [268, 127] width 536 height 255
paste input "text"
click at [358, 87] on button "查 询" at bounding box center [363, 85] width 16 height 8
type input "bibi6122736"
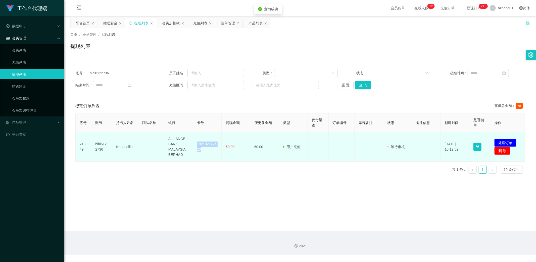
drag, startPoint x: 195, startPoint y: 144, endPoint x: 209, endPoint y: 151, distance: 16.0
click at [209, 151] on td "182102922423" at bounding box center [207, 146] width 29 height 29
copy td "182102922423"
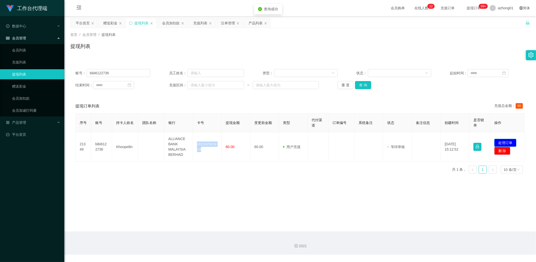
click at [500, 141] on button "处理订单" at bounding box center [505, 143] width 22 height 8
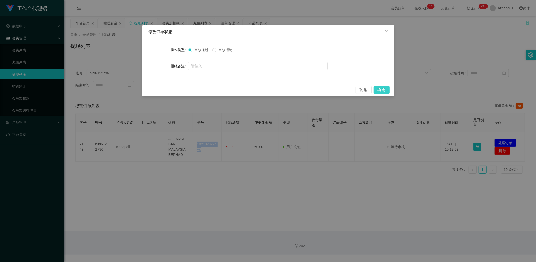
click at [381, 90] on button "确 定" at bounding box center [382, 90] width 16 height 8
